Goal: Task Accomplishment & Management: Manage account settings

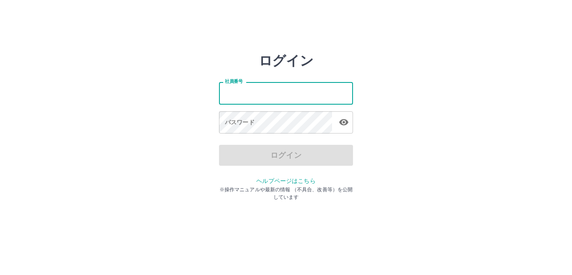
click at [258, 101] on input "社員番号" at bounding box center [286, 93] width 134 height 22
type input "*******"
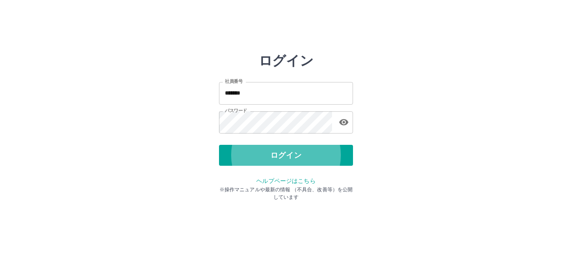
click at [219, 145] on button "ログイン" at bounding box center [286, 155] width 134 height 21
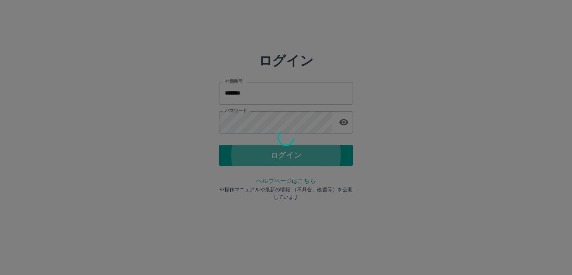
click at [219, 145] on button "ログイン" at bounding box center [286, 155] width 134 height 21
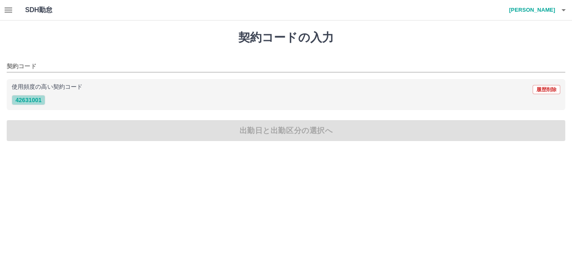
click at [36, 103] on button "42631001" at bounding box center [29, 100] width 34 height 10
type input "********"
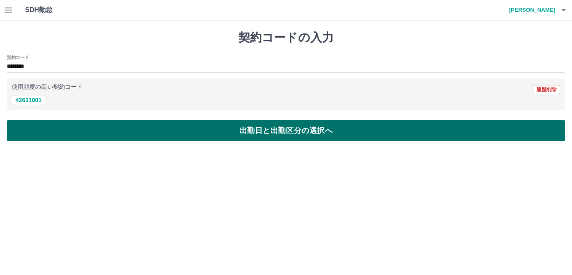
click at [258, 131] on button "出勤日と出勤区分の選択へ" at bounding box center [286, 130] width 559 height 21
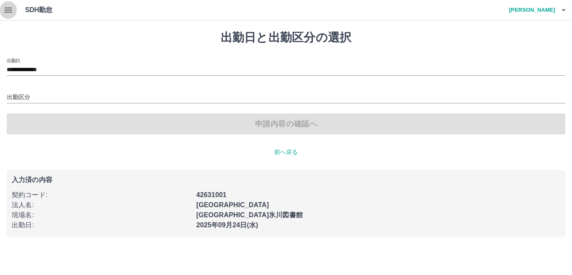
click at [2, 8] on button "button" at bounding box center [8, 10] width 17 height 20
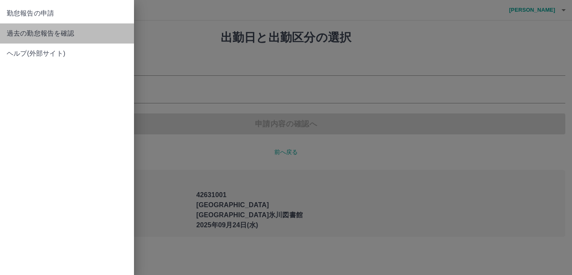
click at [52, 35] on span "過去の勤怠報告を確認" at bounding box center [67, 33] width 121 height 10
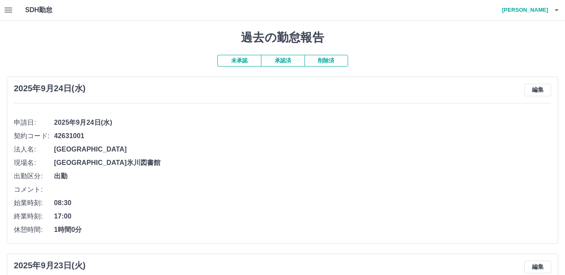
click at [291, 65] on button "承認済" at bounding box center [283, 61] width 44 height 12
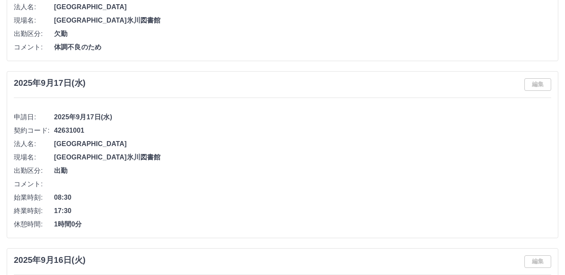
scroll to position [796, 0]
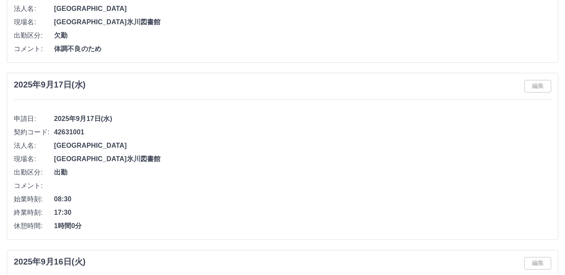
click at [547, 88] on div "編集" at bounding box center [537, 86] width 27 height 13
click at [536, 90] on div "編集" at bounding box center [537, 86] width 27 height 13
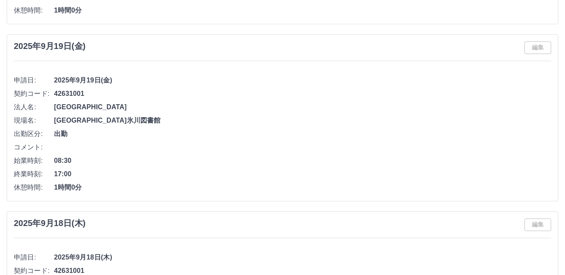
scroll to position [503, 0]
